Goal: Entertainment & Leisure: Consume media (video, audio)

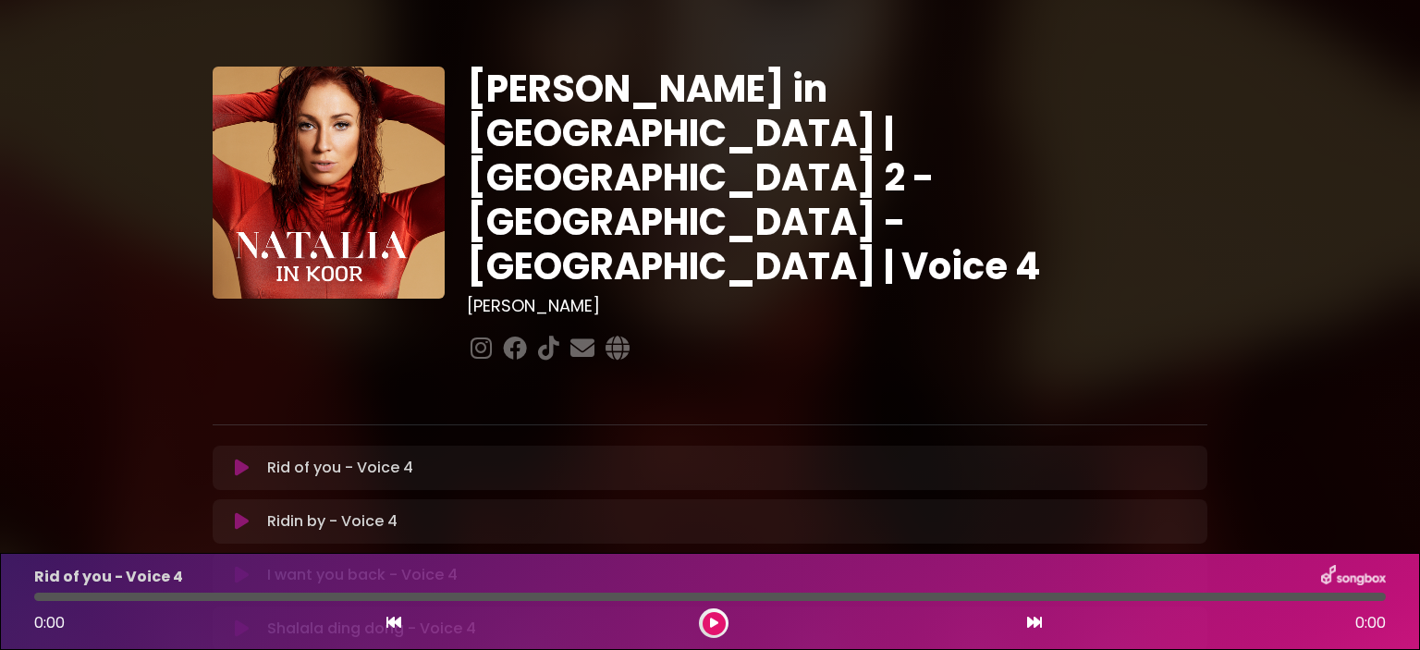
click at [239, 459] on icon at bounding box center [242, 468] width 14 height 18
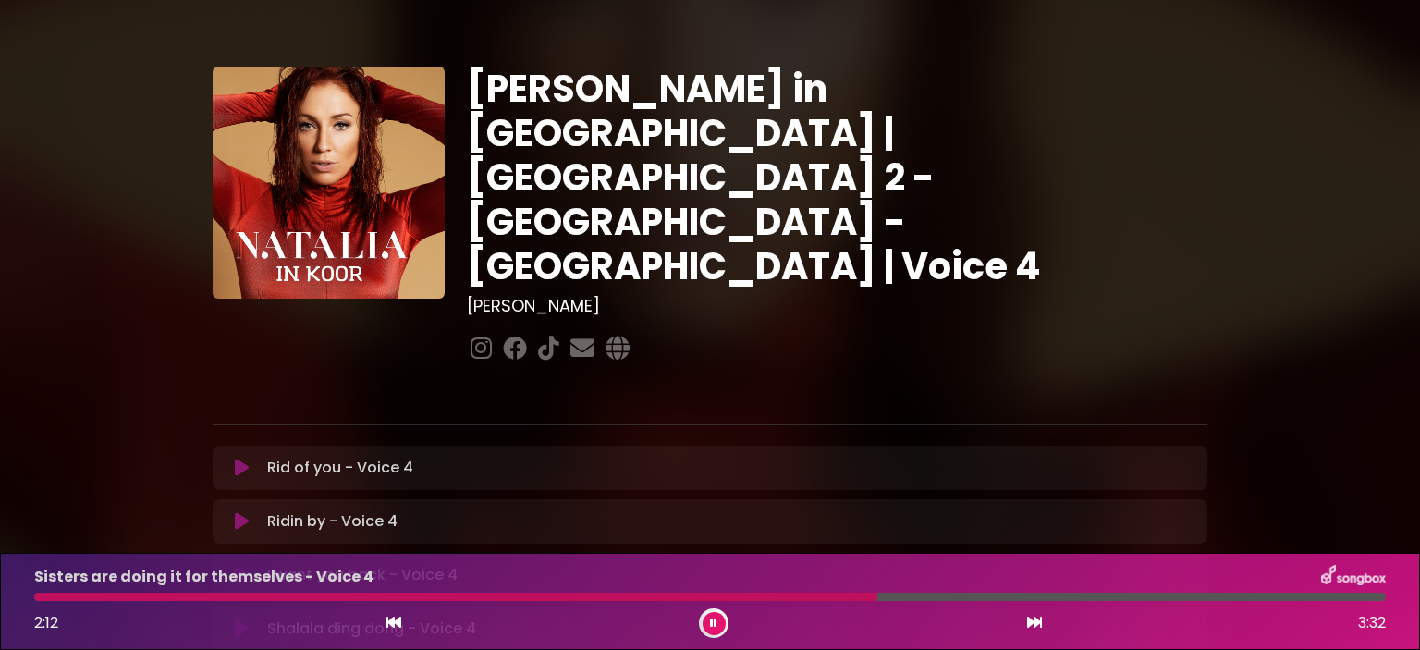
click at [836, 595] on div at bounding box center [455, 597] width 843 height 8
click at [830, 600] on div at bounding box center [710, 597] width 1352 height 8
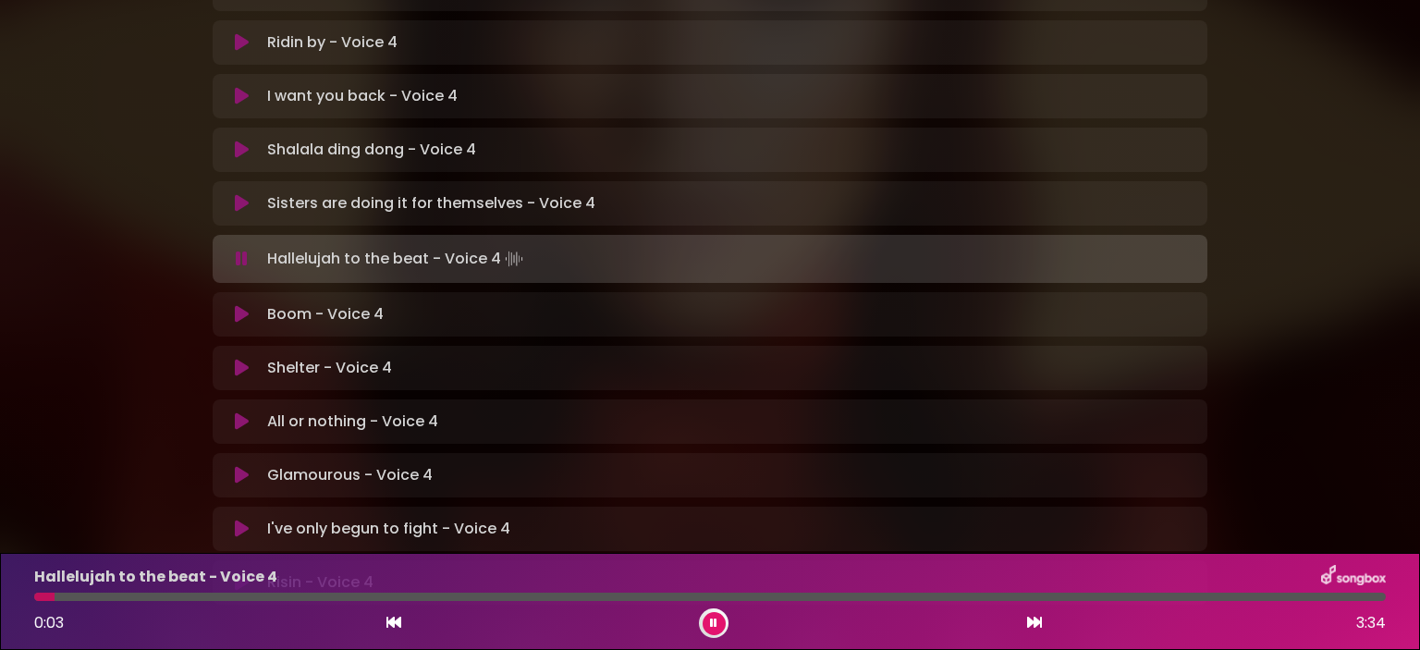
scroll to position [555, 0]
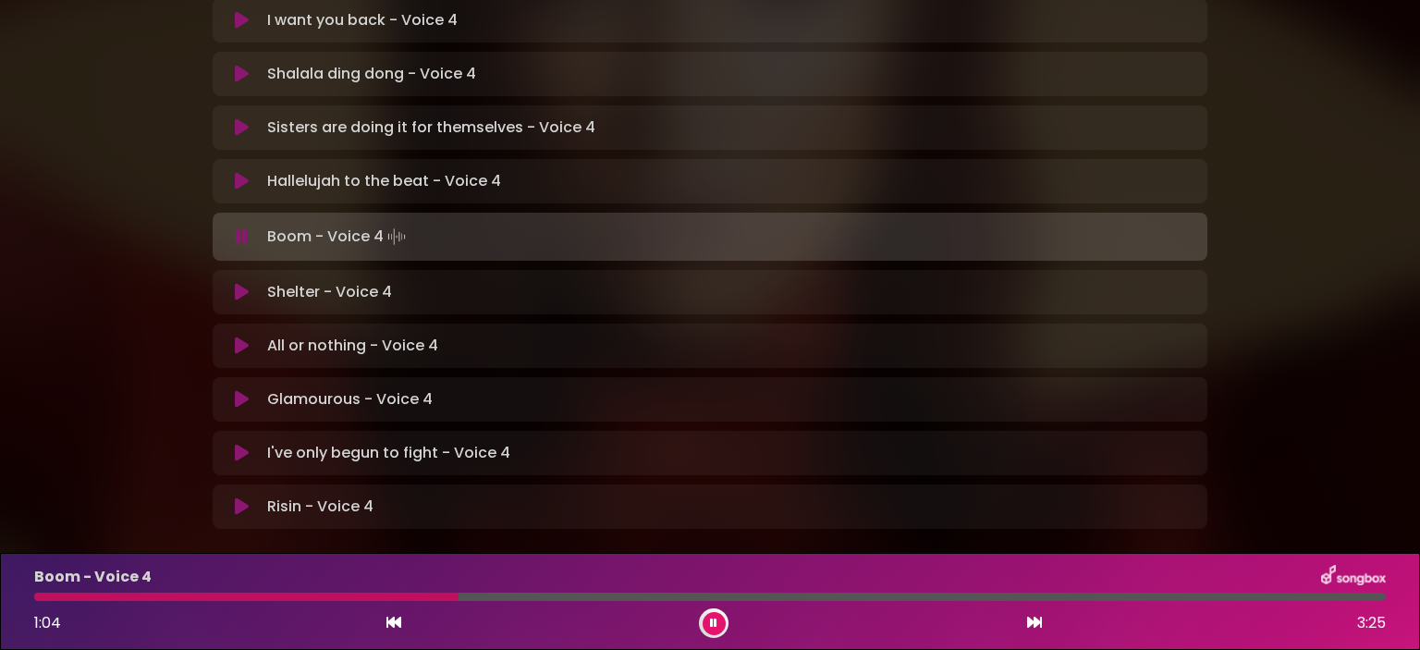
click at [459, 597] on div at bounding box center [246, 597] width 424 height 8
click at [459, 596] on div at bounding box center [272, 597] width 476 height 8
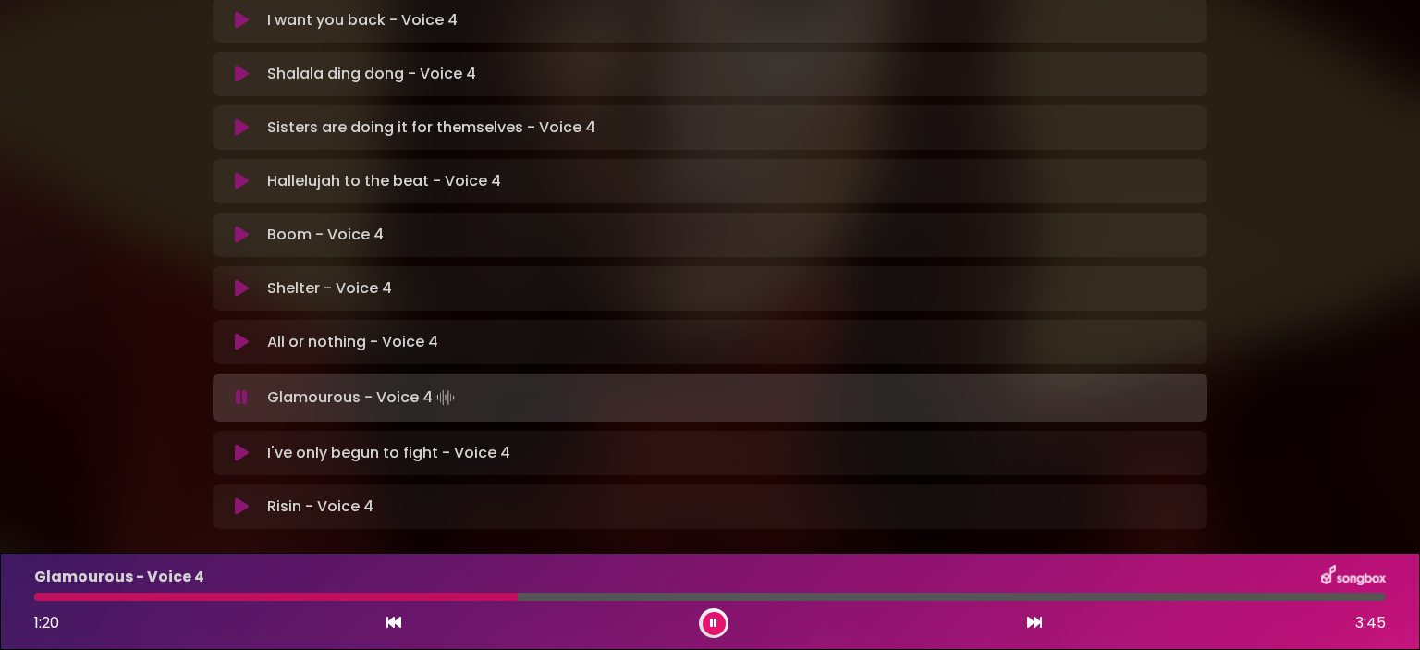
click at [425, 594] on div at bounding box center [276, 597] width 484 height 8
click at [462, 591] on div "Glamourous - Voice 4 1:21 3:45" at bounding box center [710, 601] width 1374 height 73
click at [456, 597] on div at bounding box center [279, 597] width 490 height 8
click at [456, 598] on div at bounding box center [278, 597] width 488 height 8
